Goal: Transaction & Acquisition: Purchase product/service

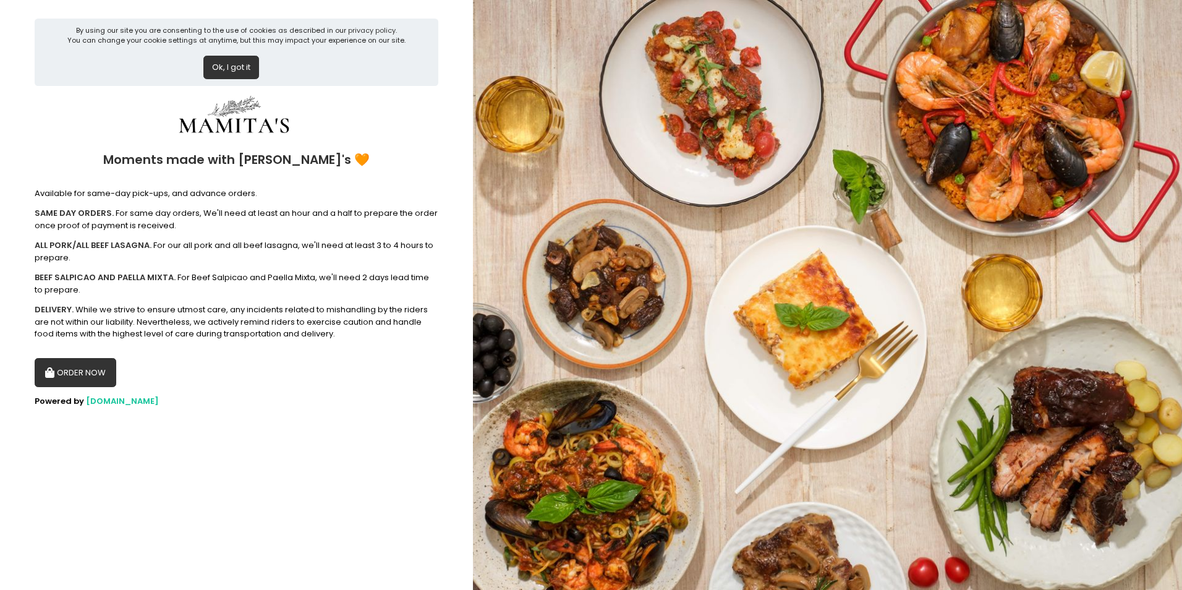
click at [83, 376] on button "ORDER NOW" at bounding box center [76, 373] width 82 height 30
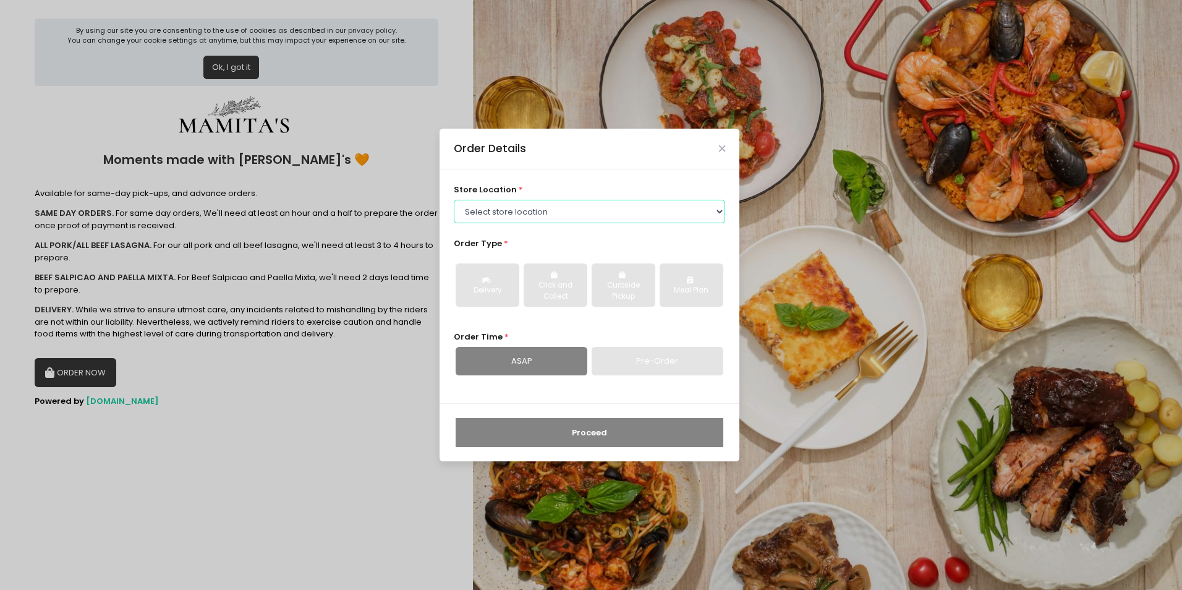
click at [618, 206] on select "Select store location Mamitas PH - Blue Ridge Mamitas PH - Sct Gandia" at bounding box center [590, 211] width 272 height 23
select select "6602978951b8268a02d72b28"
click at [454, 200] on select "Select store location Mamitas PH - Blue Ridge Mamitas PH - Sct Gandia" at bounding box center [590, 211] width 272 height 23
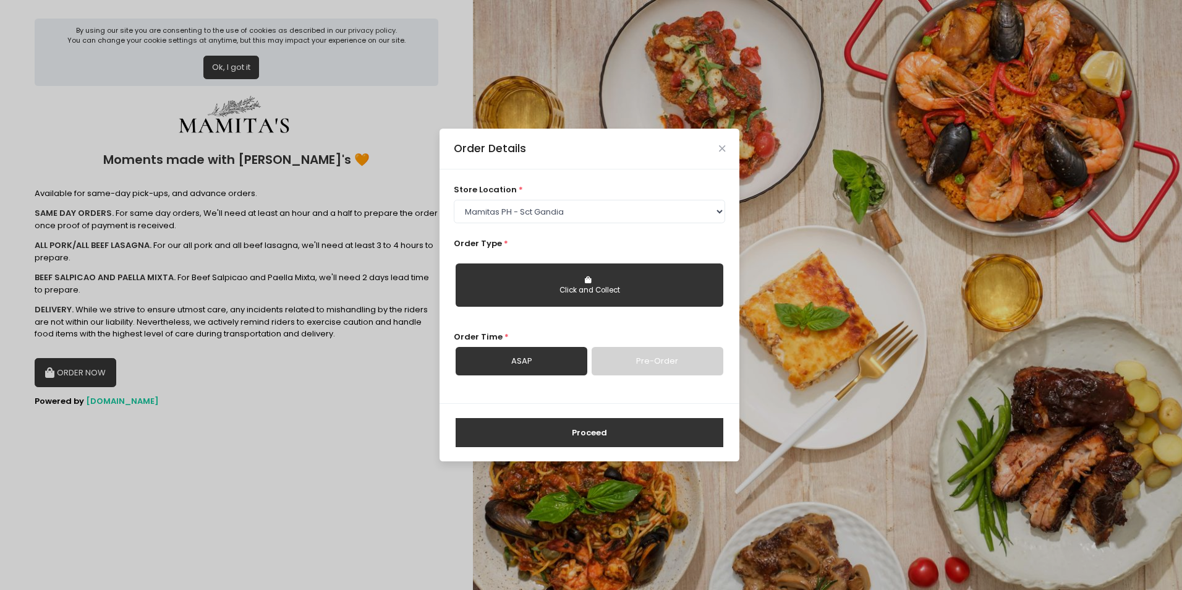
click at [613, 295] on div "Click and Collect" at bounding box center [589, 290] width 250 height 11
click at [545, 291] on div "Click and Collect" at bounding box center [589, 290] width 250 height 11
click at [613, 279] on button "Click and Collect" at bounding box center [590, 284] width 268 height 43
click at [581, 281] on button "Click and Collect" at bounding box center [590, 284] width 268 height 43
click at [529, 358] on link "ASAP" at bounding box center [522, 361] width 132 height 28
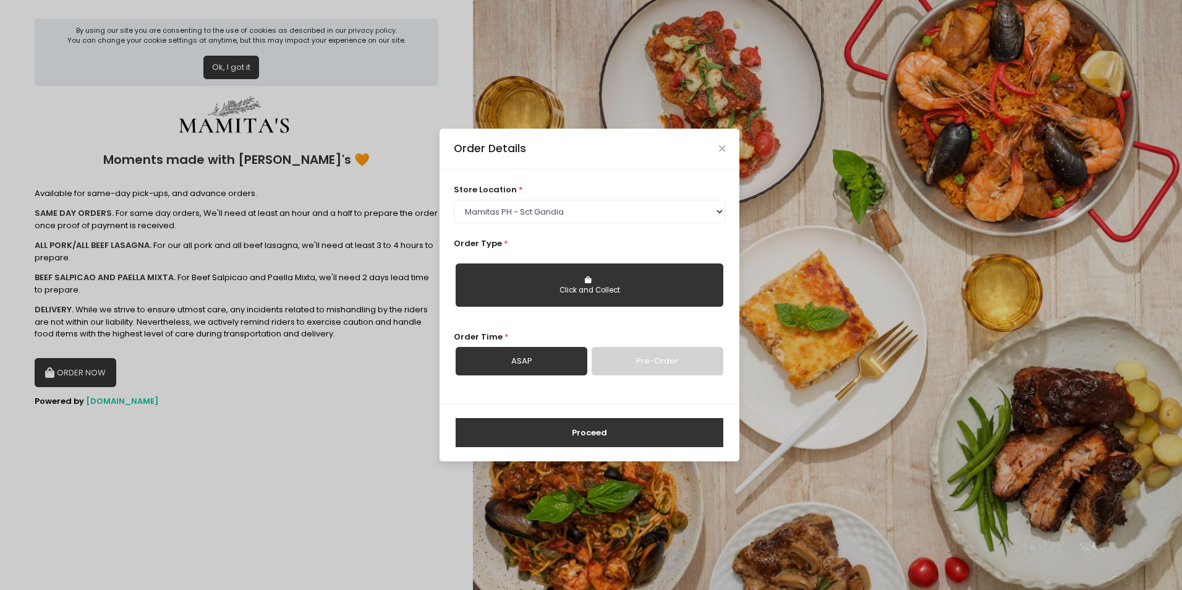
click at [565, 440] on button "Proceed" at bounding box center [590, 433] width 268 height 30
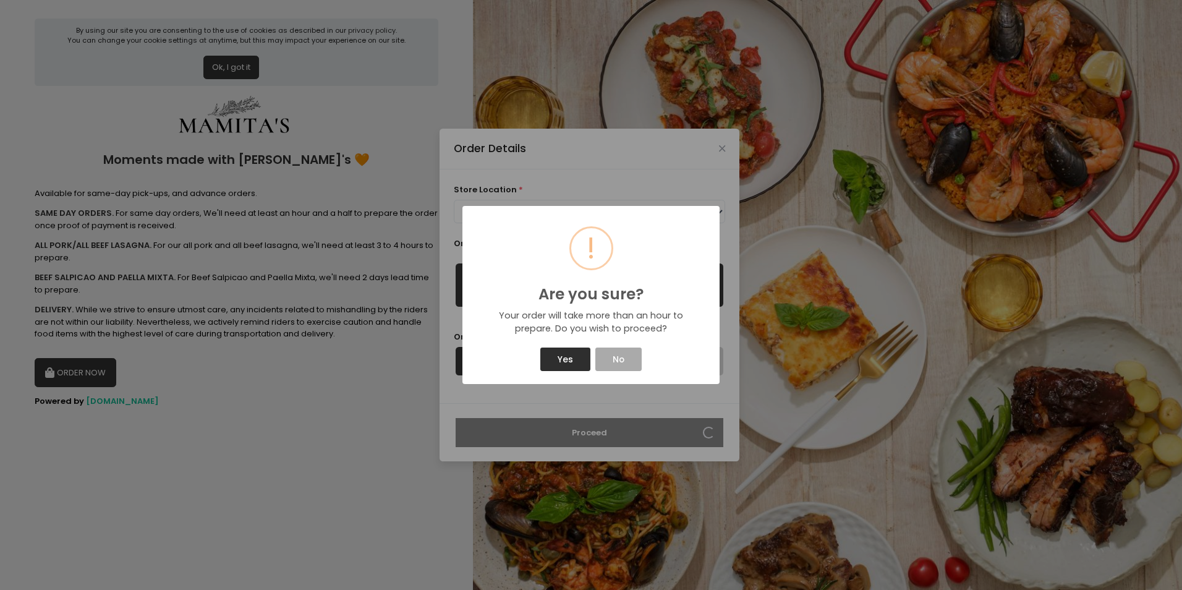
click at [549, 354] on button "Yes" at bounding box center [564, 358] width 49 height 23
